Goal: Information Seeking & Learning: Learn about a topic

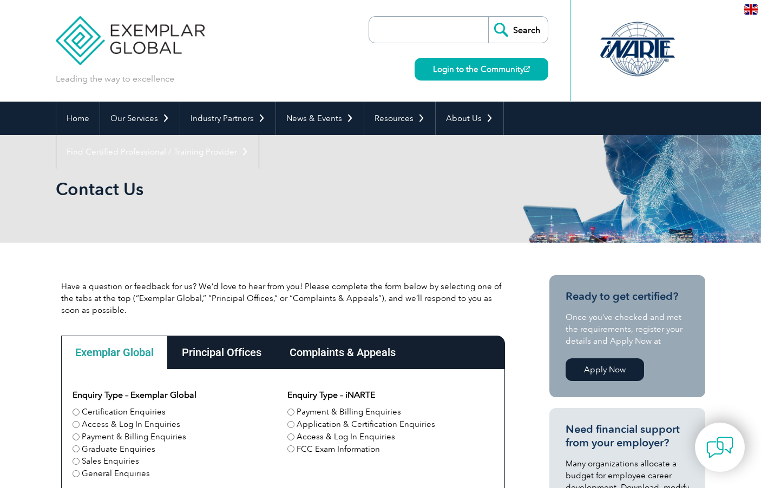
click at [422, 29] on input "search" at bounding box center [431, 30] width 114 height 26
paste input "ISO 17025 lead assessor course"
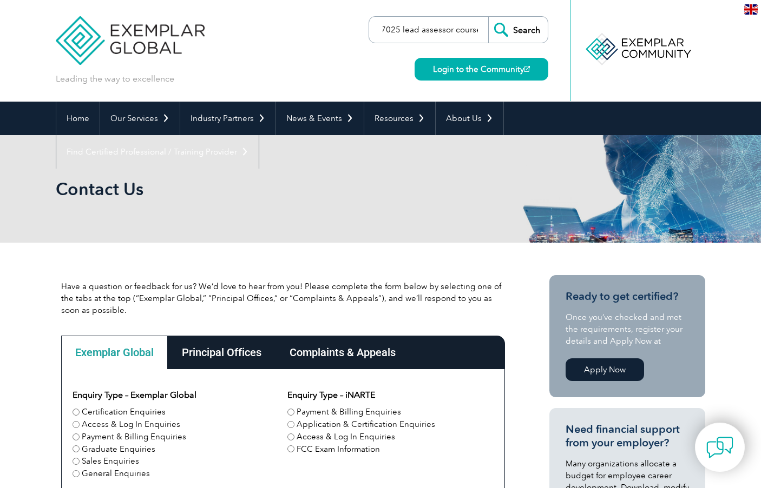
type input "ISO 17025 lead assessor course"
click at [511, 26] on input "Search" at bounding box center [518, 30] width 60 height 26
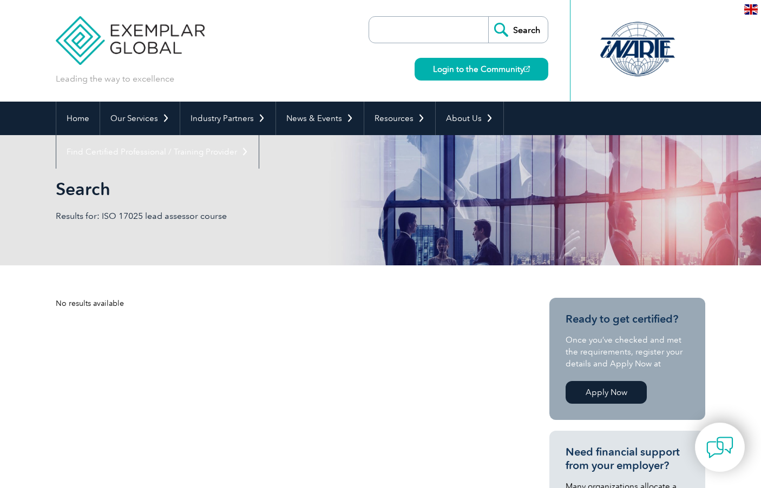
click at [434, 31] on input "search" at bounding box center [431, 30] width 114 height 26
paste input "ISO 17025 lead assessor course"
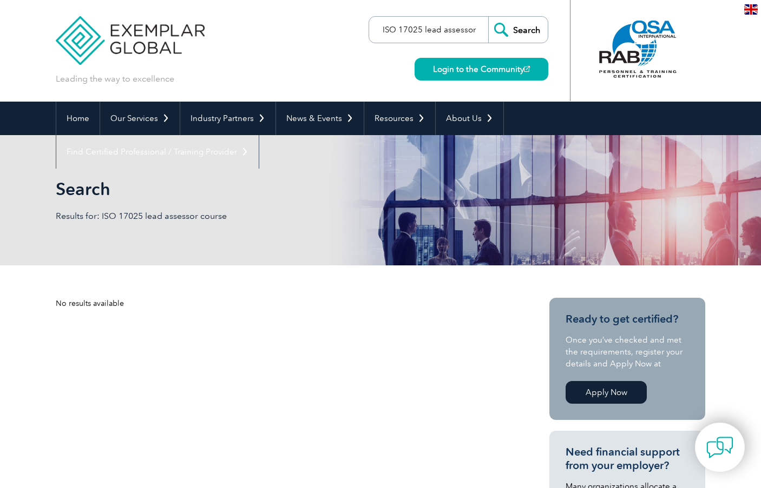
type input "ISO 17025 lead assessor"
click at [488, 17] on input "Search" at bounding box center [518, 30] width 60 height 26
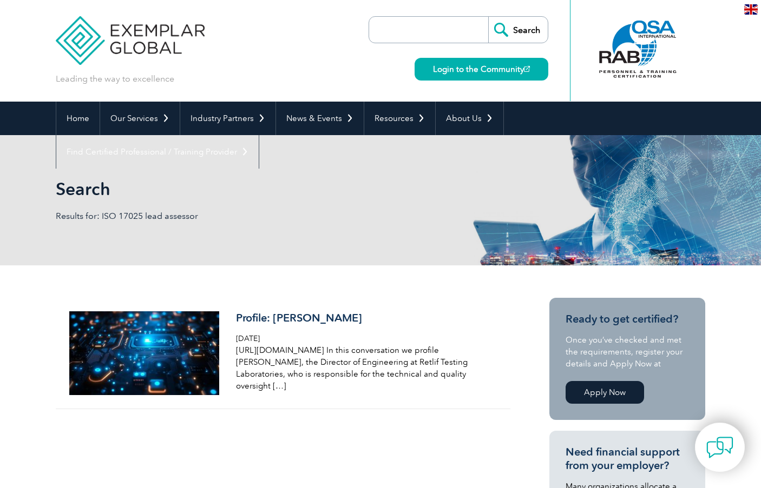
click at [417, 28] on input "search" at bounding box center [431, 30] width 114 height 26
paste input "ISO 17025 lead assessor course"
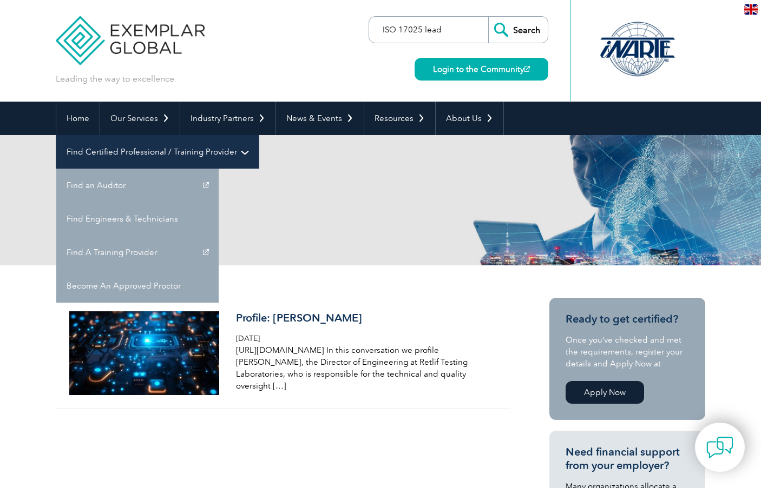
type input "ISO 17025 lead"
click at [488, 17] on input "Search" at bounding box center [518, 30] width 60 height 26
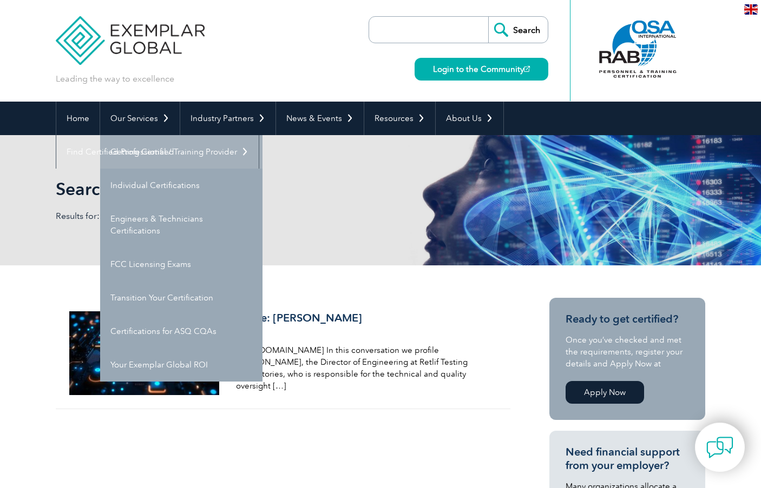
click at [153, 146] on link "Getting Certified" at bounding box center [181, 152] width 162 height 34
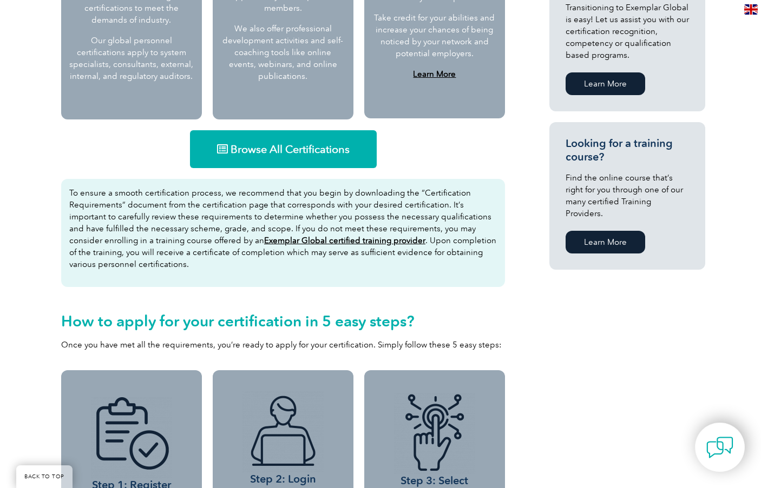
scroll to position [649, 0]
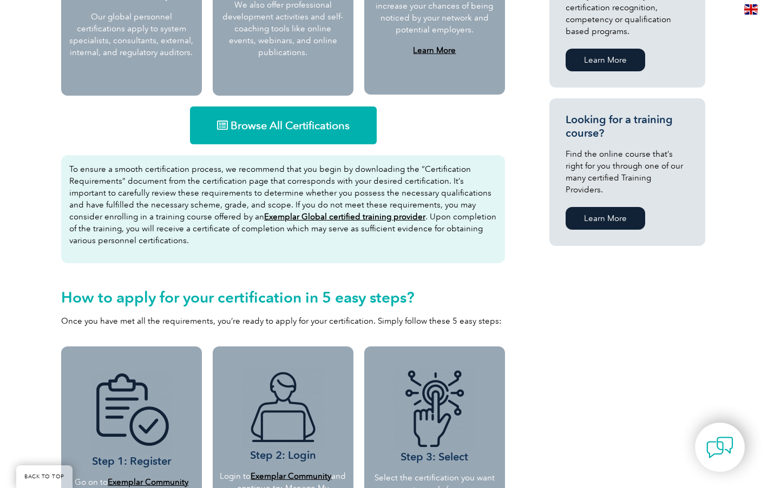
click at [245, 126] on span "Browse All Certifications" at bounding box center [289, 125] width 119 height 11
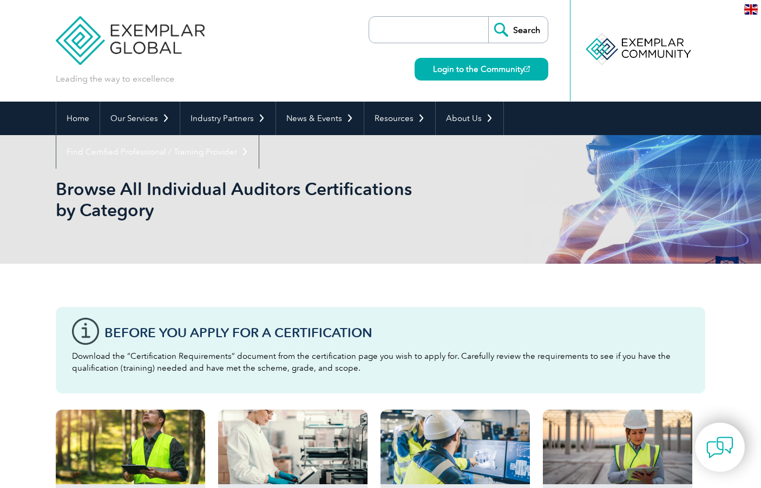
click at [401, 35] on input "search" at bounding box center [431, 30] width 114 height 26
type input "iso"
click at [488, 17] on input "Search" at bounding box center [518, 30] width 60 height 26
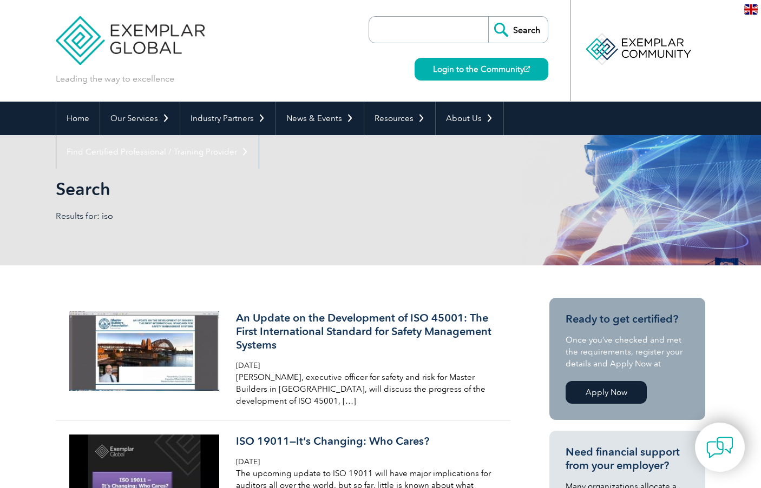
click at [416, 34] on input "search" at bounding box center [431, 30] width 114 height 26
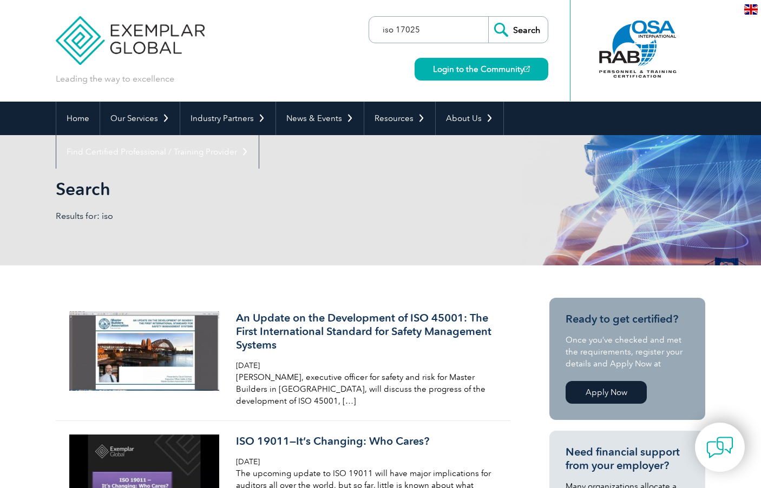
type input "iso 17025"
click at [488, 17] on input "Search" at bounding box center [518, 30] width 60 height 26
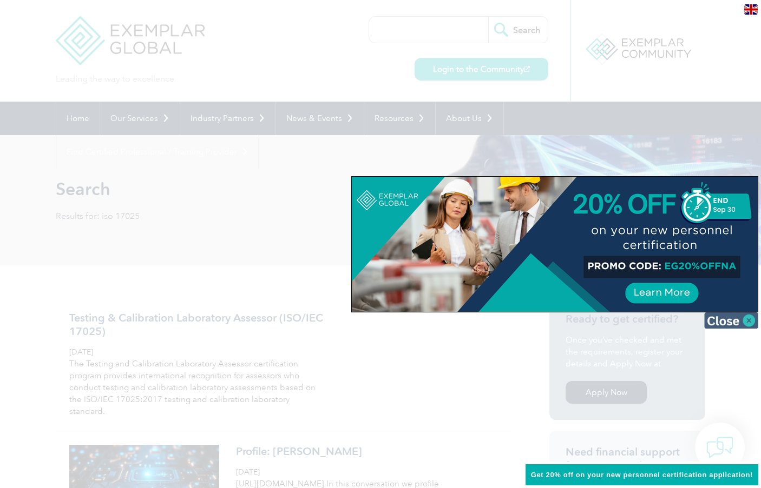
click at [743, 320] on img at bounding box center [731, 321] width 54 height 16
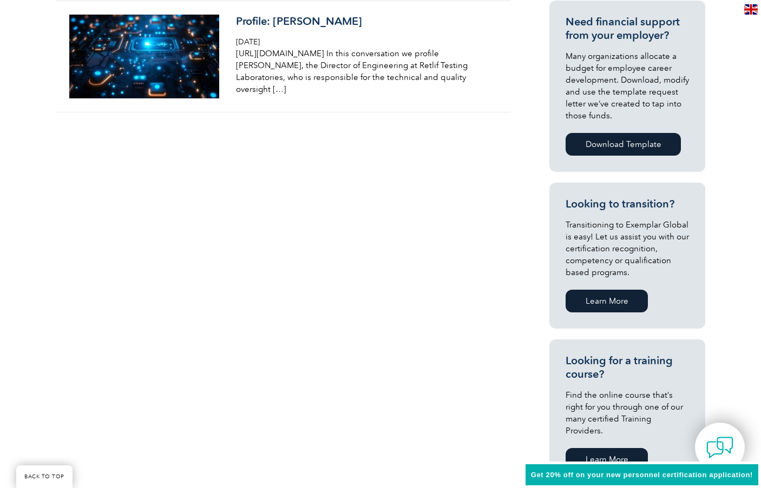
scroll to position [433, 0]
